Goal: Task Accomplishment & Management: Manage account settings

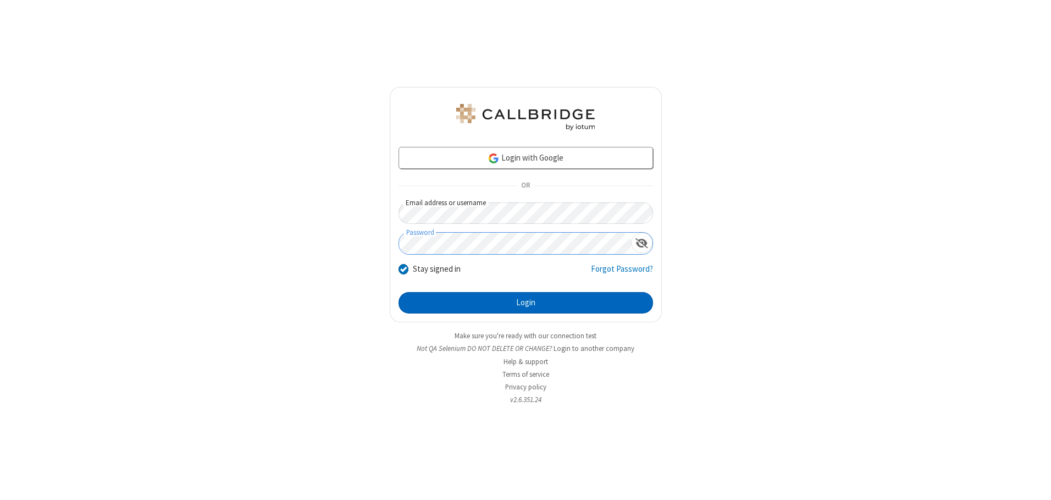
click at [526, 302] on button "Login" at bounding box center [526, 303] width 255 height 22
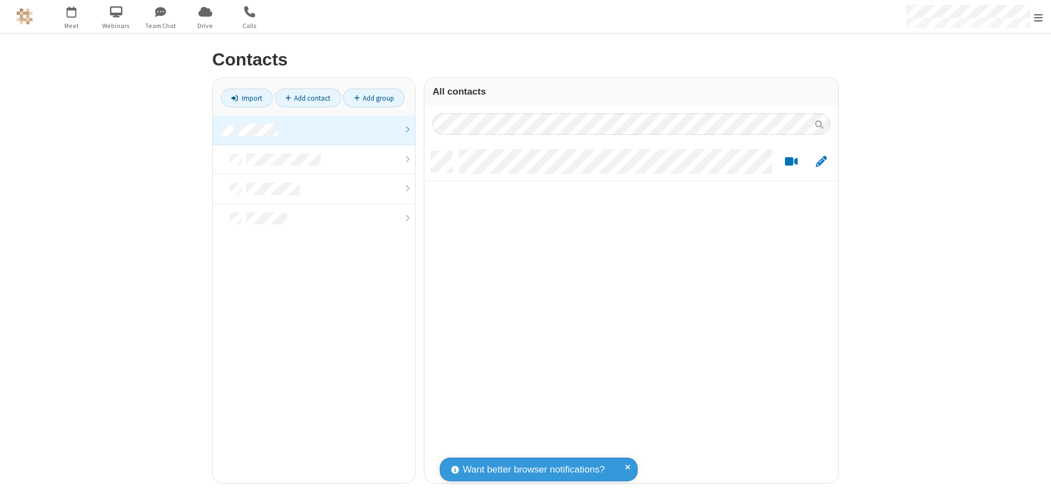
scroll to position [331, 406]
click at [314, 130] on link at bounding box center [314, 130] width 202 height 30
click at [308, 98] on link "Add contact" at bounding box center [308, 98] width 67 height 19
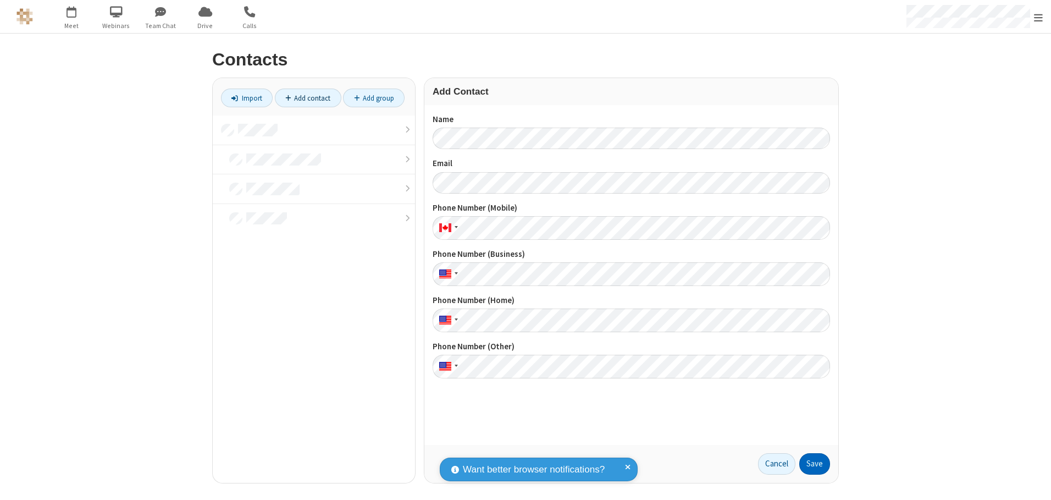
click at [815, 463] on button "Save" at bounding box center [814, 464] width 31 height 22
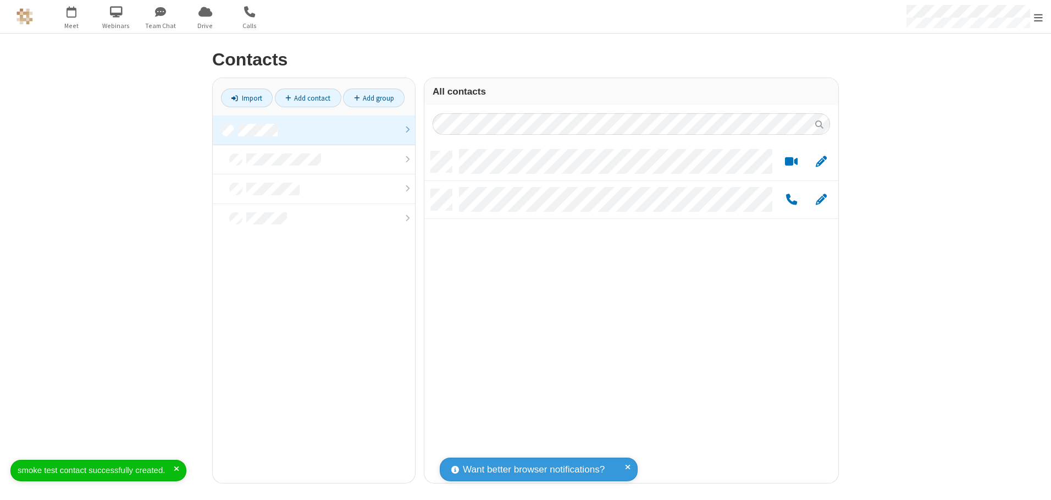
scroll to position [331, 406]
